Goal: Transaction & Acquisition: Purchase product/service

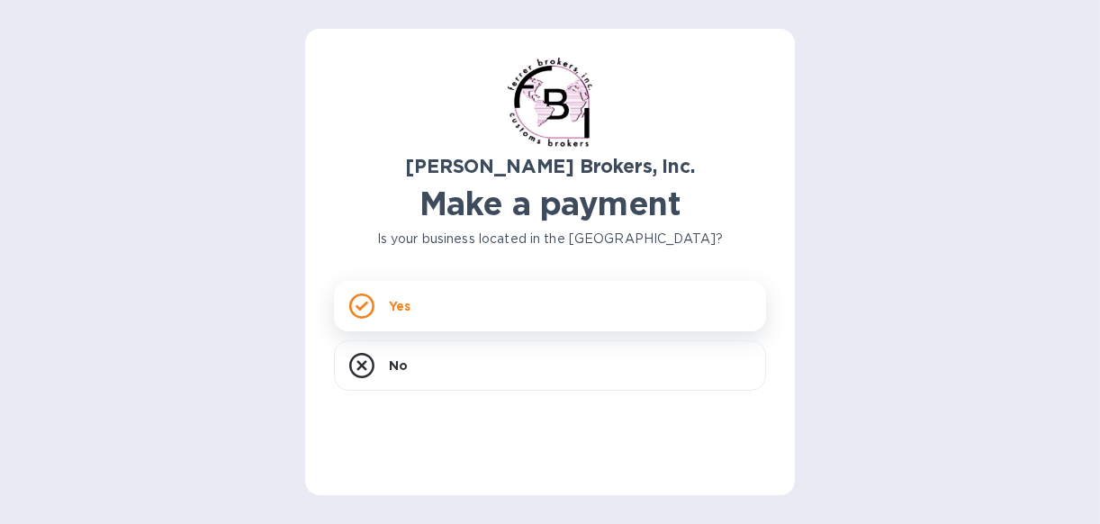
click at [392, 311] on p "Yes" at bounding box center [400, 306] width 22 height 18
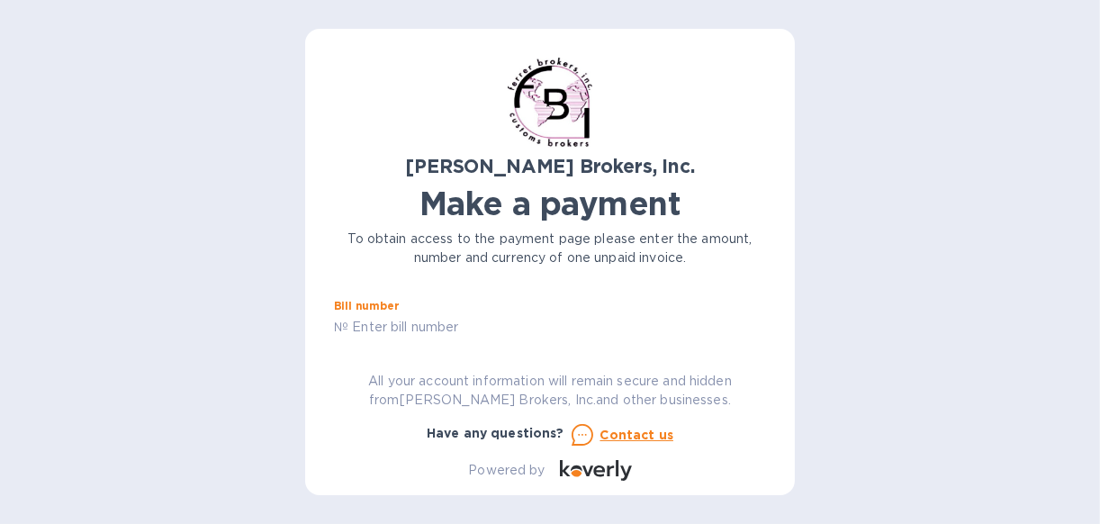
click at [446, 330] on input "text" at bounding box center [557, 327] width 418 height 27
click at [412, 324] on input "text" at bounding box center [557, 327] width 418 height 27
paste input "2025692980"
type input "2025692980"
click at [933, 418] on div "[PERSON_NAME] Brokers, Inc. Make a payment To obtain access to the payment page…" at bounding box center [550, 262] width 1100 height 524
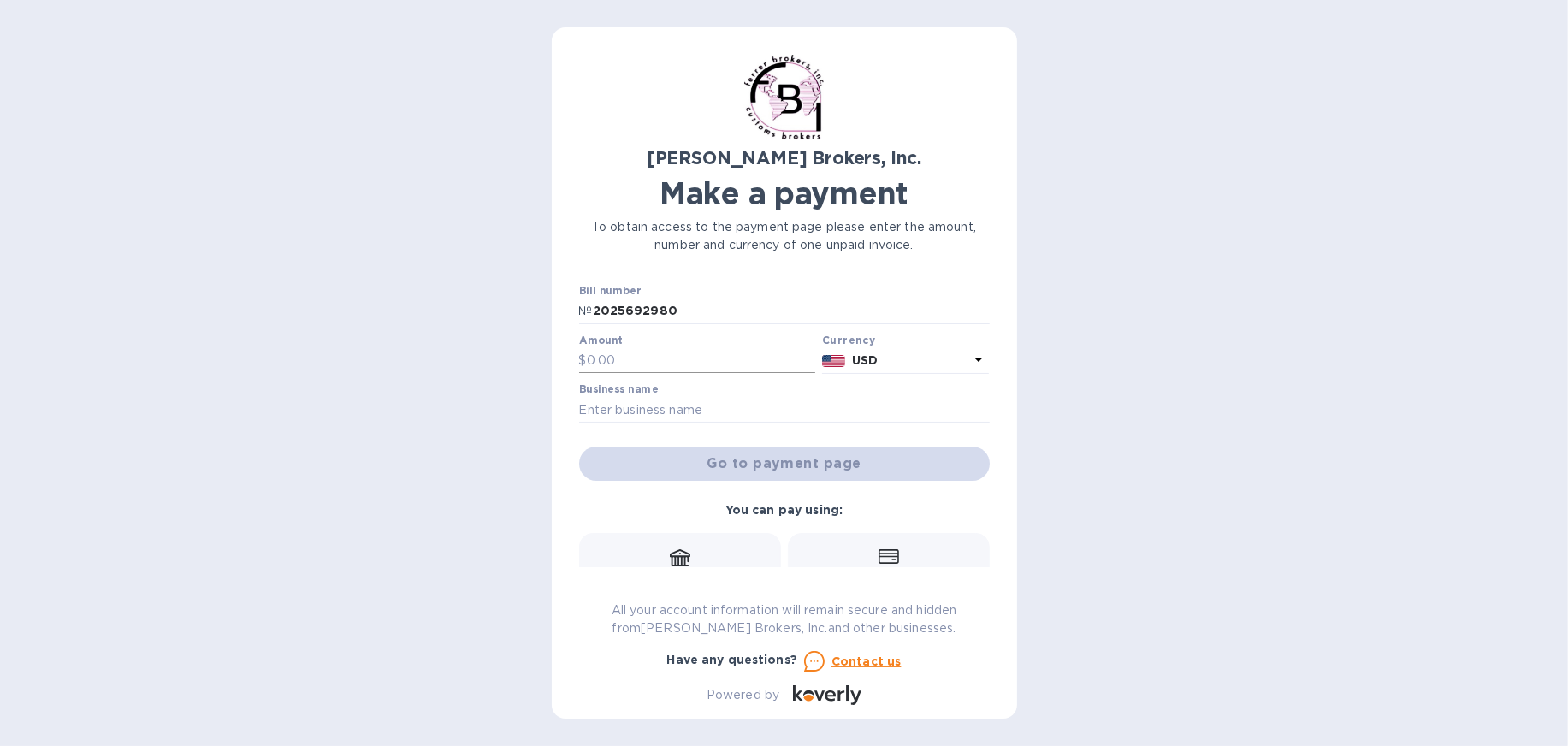
click at [692, 360] on input "text" at bounding box center [700, 360] width 229 height 26
click at [687, 306] on input "2025692980" at bounding box center [792, 311] width 397 height 26
drag, startPoint x: 706, startPoint y: 310, endPoint x: 531, endPoint y: 310, distance: 175.0
click at [536, 310] on div "[PERSON_NAME] Brokers, Inc. Make a payment To obtain access to the payment page…" at bounding box center [784, 373] width 1568 height 746
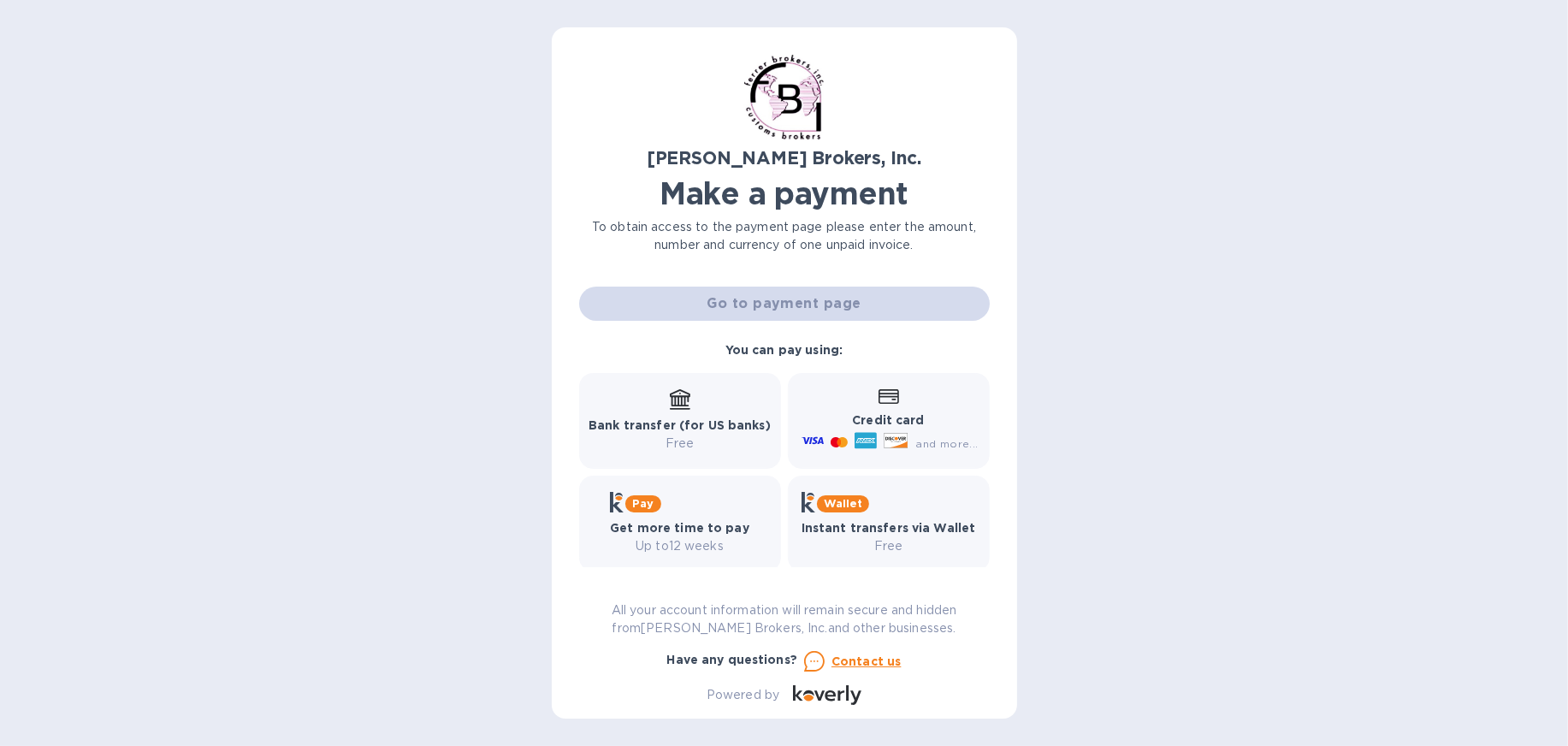
scroll to position [173, 0]
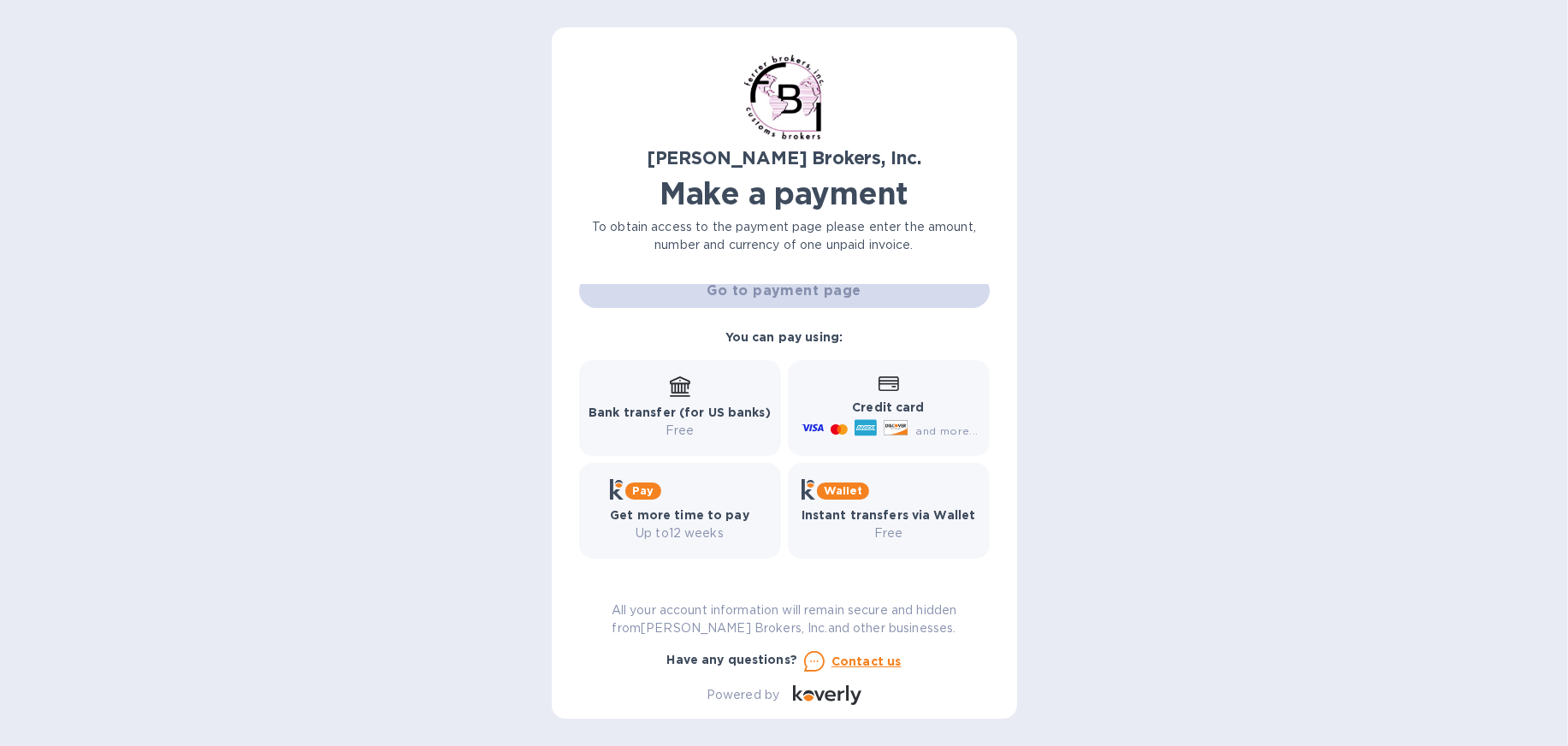
click at [936, 387] on div "Credit card and more..." at bounding box center [888, 408] width 180 height 66
click at [895, 421] on icon at bounding box center [896, 428] width 23 height 14
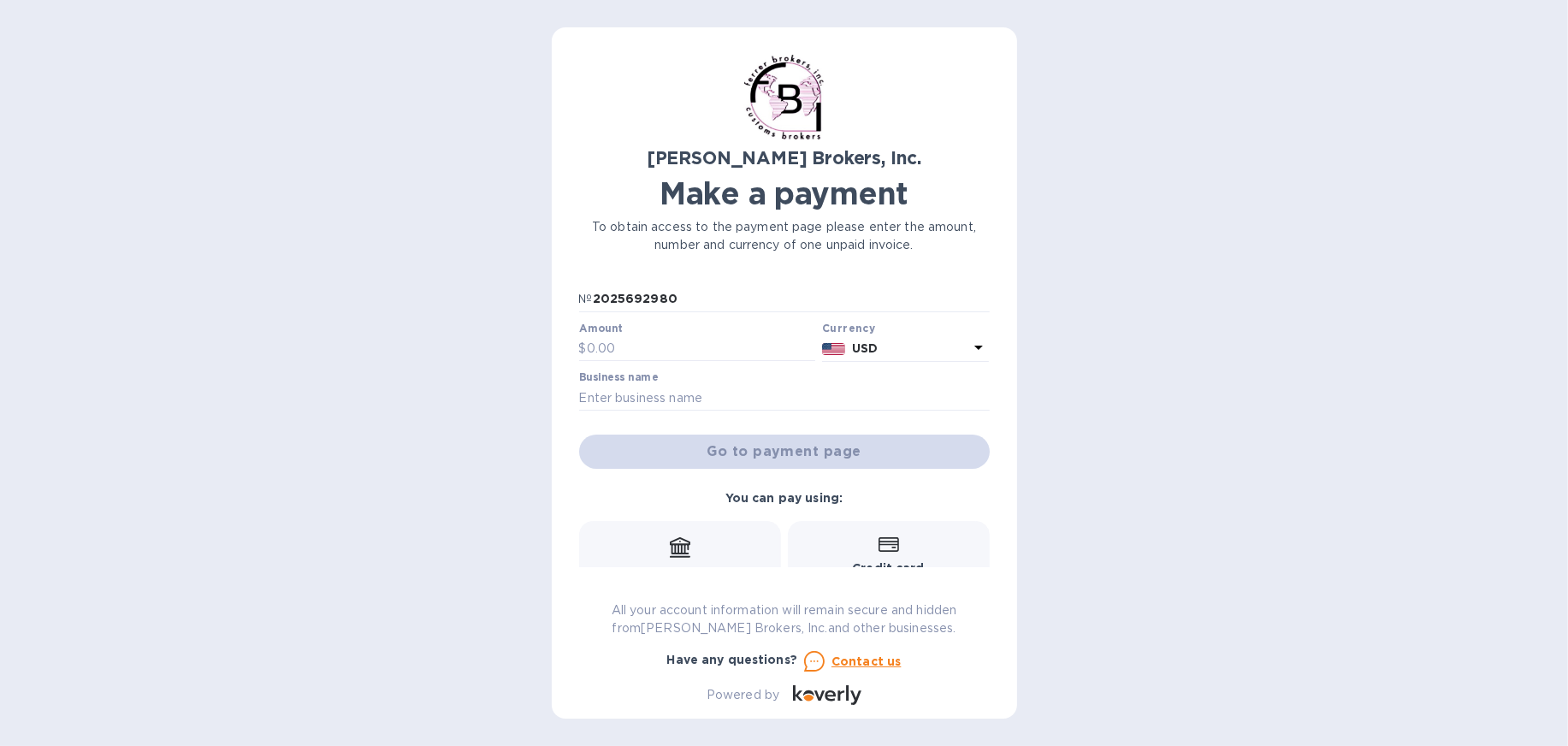
scroll to position [0, 0]
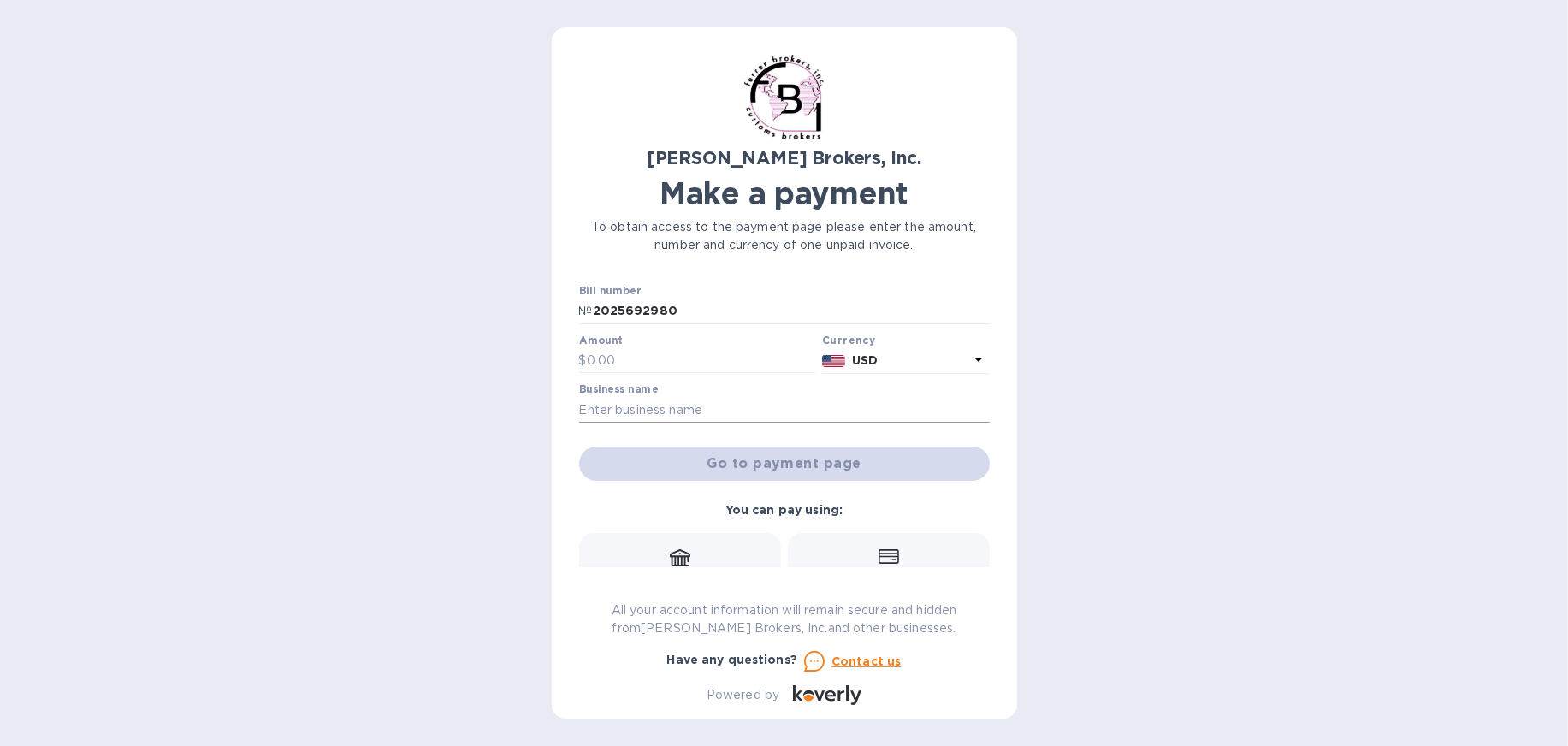
click at [651, 399] on input "text" at bounding box center [784, 410] width 411 height 26
click at [604, 407] on input "text" at bounding box center [784, 410] width 411 height 26
